Goal: Task Accomplishment & Management: Manage account settings

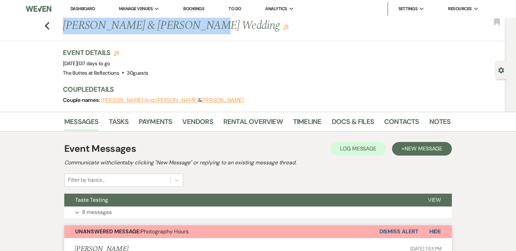
click at [79, 7] on link "Dashboard" at bounding box center [82, 9] width 24 height 6
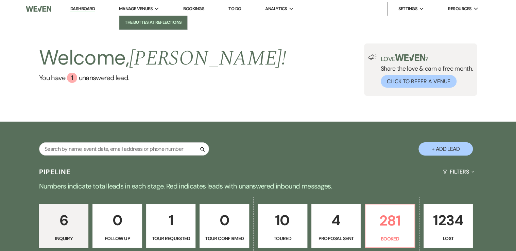
click at [135, 20] on li "The Buttes at Reflections" at bounding box center [153, 22] width 61 height 7
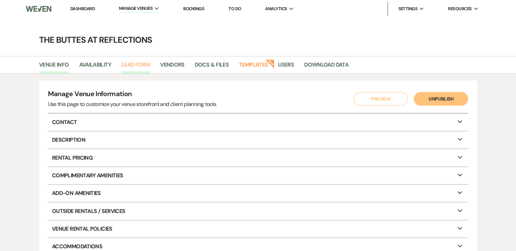
click at [140, 63] on link "Lead Form" at bounding box center [135, 66] width 29 height 13
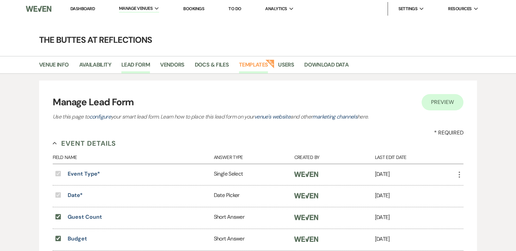
click at [249, 63] on link "Templates" at bounding box center [253, 66] width 29 height 13
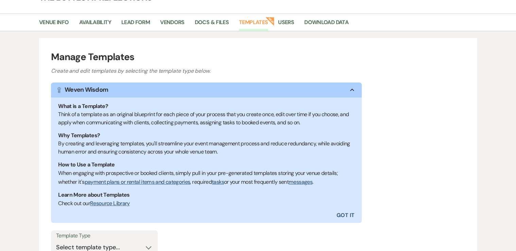
scroll to position [114, 0]
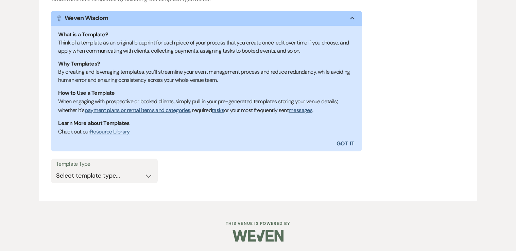
click at [75, 182] on div "Template Type Select template type... Task List Message Templates Payment Plan …" at bounding box center [104, 171] width 107 height 24
click at [75, 176] on select "Select template type... Task List Message Templates Payment Plan Inventory Item…" at bounding box center [104, 175] width 97 height 13
click at [78, 175] on select "Select template type... Task List Message Templates Payment Plan Inventory Item…" at bounding box center [104, 175] width 97 height 13
select select "Message Templates"
click at [56, 169] on select "Select template type... Task List Message Templates Payment Plan Inventory Item…" at bounding box center [104, 175] width 97 height 13
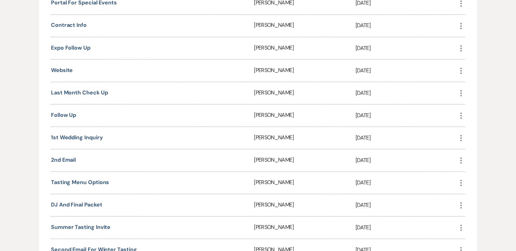
scroll to position [604, 0]
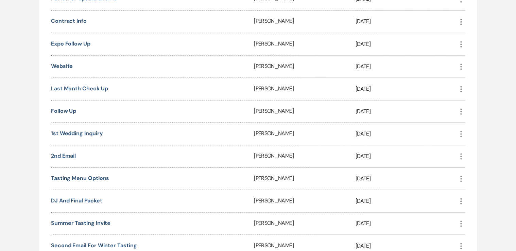
click at [68, 152] on link "2nd email" at bounding box center [63, 155] width 25 height 7
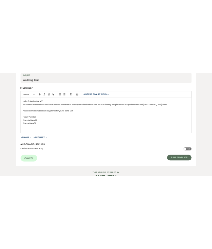
scroll to position [140, 0]
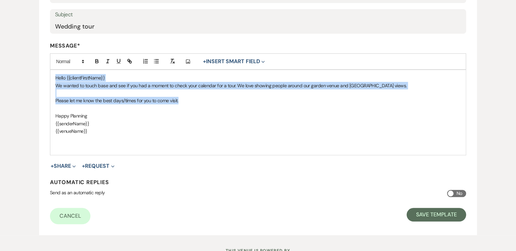
drag, startPoint x: 189, startPoint y: 103, endPoint x: 54, endPoint y: 80, distance: 137.0
click at [54, 80] on div "Hello {{clientFirstName}} We wanted to touch base and see if you had a moment t…" at bounding box center [257, 112] width 415 height 85
copy div "Hello {{clientFirstName}} We wanted to touch base and see if you had a moment t…"
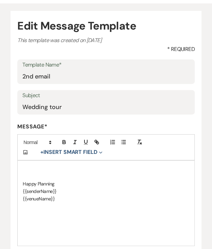
scroll to position [0, 0]
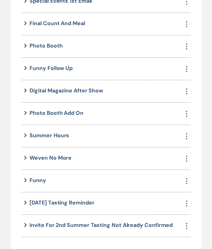
scroll to position [982, 0]
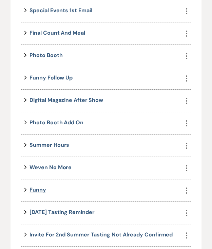
click at [36, 186] on link "Funny" at bounding box center [38, 189] width 17 height 7
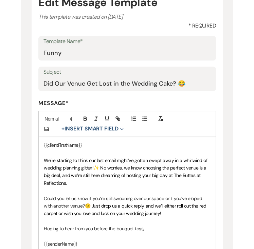
scroll to position [109, 0]
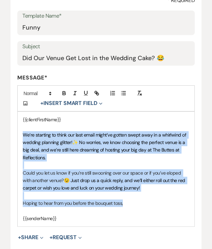
drag, startPoint x: 23, startPoint y: 133, endPoint x: 125, endPoint y: 202, distance: 123.6
click at [125, 202] on div "{{clientFirstName}} We’re starting to think our last email might’ve gotten swep…" at bounding box center [106, 169] width 177 height 115
copy div "We’re starting to think our last email might’ve gotten swept away in a whirlwin…"
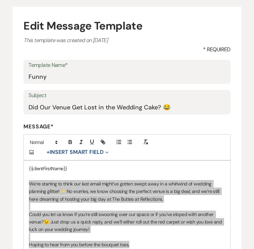
scroll to position [0, 0]
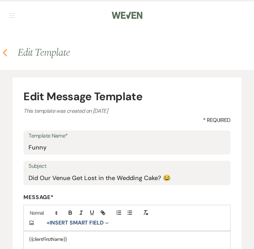
click at [6, 53] on icon "Previous" at bounding box center [4, 53] width 5 height 8
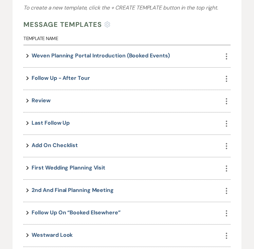
scroll to position [329, 0]
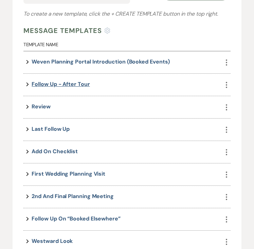
click at [50, 83] on link "Follow up - After Tour" at bounding box center [61, 84] width 58 height 7
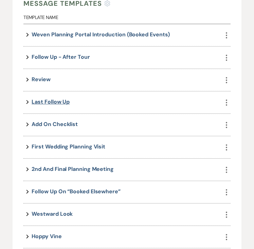
click at [57, 100] on link "Last follow up" at bounding box center [51, 101] width 38 height 7
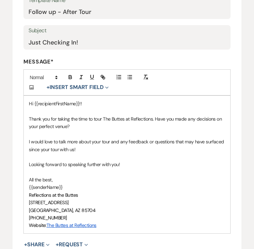
scroll to position [136, 0]
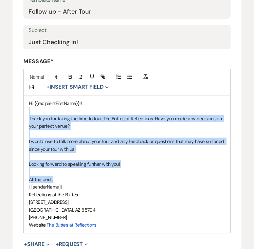
drag, startPoint x: 56, startPoint y: 179, endPoint x: 17, endPoint y: 113, distance: 76.9
click at [17, 113] on form "Edit Message Template This template was created on Apr 20, 2023 * Required Temp…" at bounding box center [127, 128] width 229 height 372
copy div "Thank you for taking the time to tour The Buttes at Reflections. Have you made …"
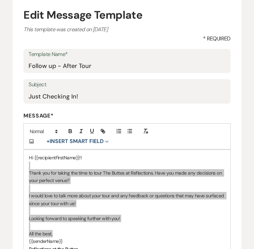
scroll to position [0, 0]
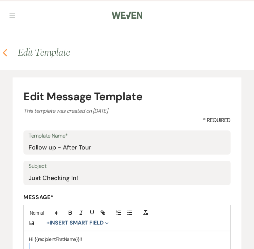
click at [5, 53] on icon "Previous" at bounding box center [4, 53] width 5 height 8
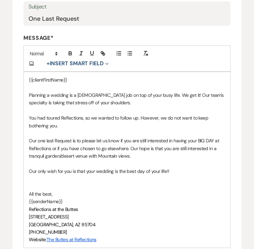
scroll to position [163, 0]
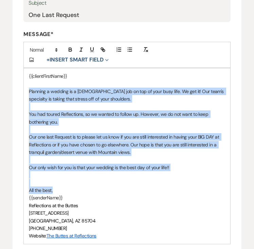
drag, startPoint x: 29, startPoint y: 90, endPoint x: 173, endPoint y: 191, distance: 175.6
click at [173, 191] on div "{{clientFirstName}} Planning a wedding is a [DEMOGRAPHIC_DATA] job on top of yo…" at bounding box center [127, 156] width 206 height 176
copy div "Planning a wedding is a [DEMOGRAPHIC_DATA] job on top of your busy life. We get…"
